Goal: Answer question/provide support: Share knowledge or assist other users

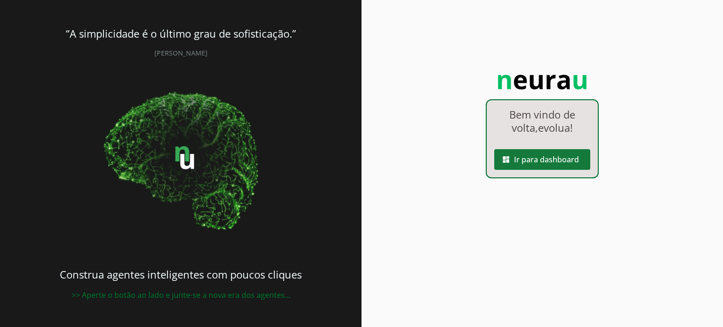
click at [570, 169] on span at bounding box center [542, 159] width 96 height 23
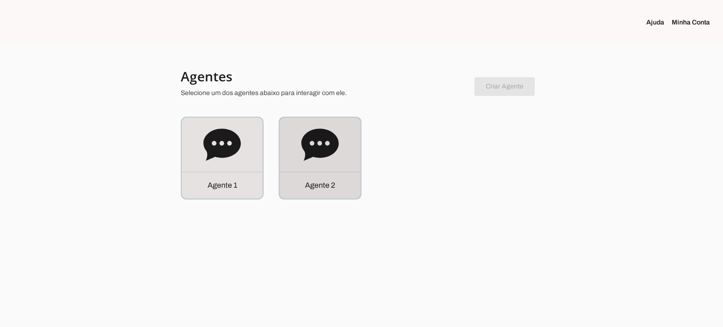
click at [328, 167] on div "Agente 2" at bounding box center [320, 158] width 81 height 81
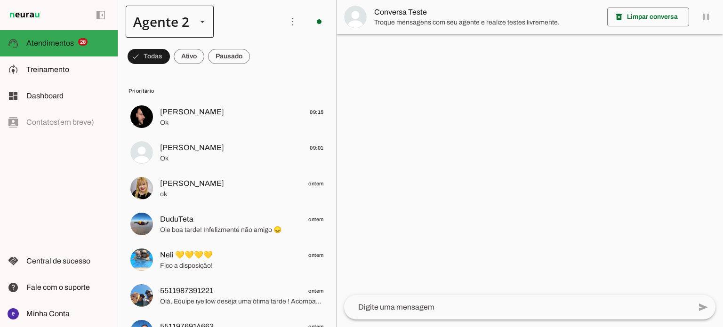
click at [190, 23] on div "Agente 2" at bounding box center [170, 22] width 88 height 32
click at [258, 53] on chat-list "Agente 1 Agente 2 Criar Agente Você atingiu o limite de IAs Neurau permitidas. …" at bounding box center [227, 163] width 219 height 327
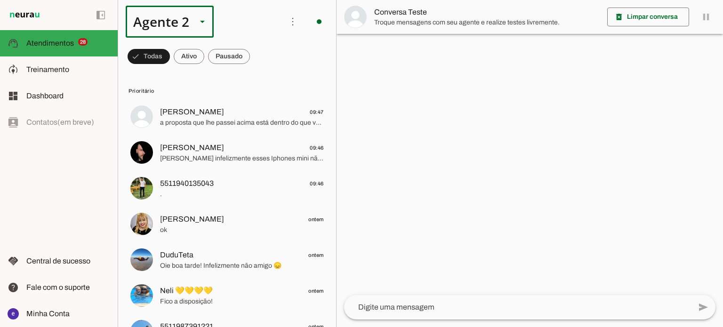
click at [403, 131] on div at bounding box center [530, 163] width 387 height 327
